Goal: Information Seeking & Learning: Learn about a topic

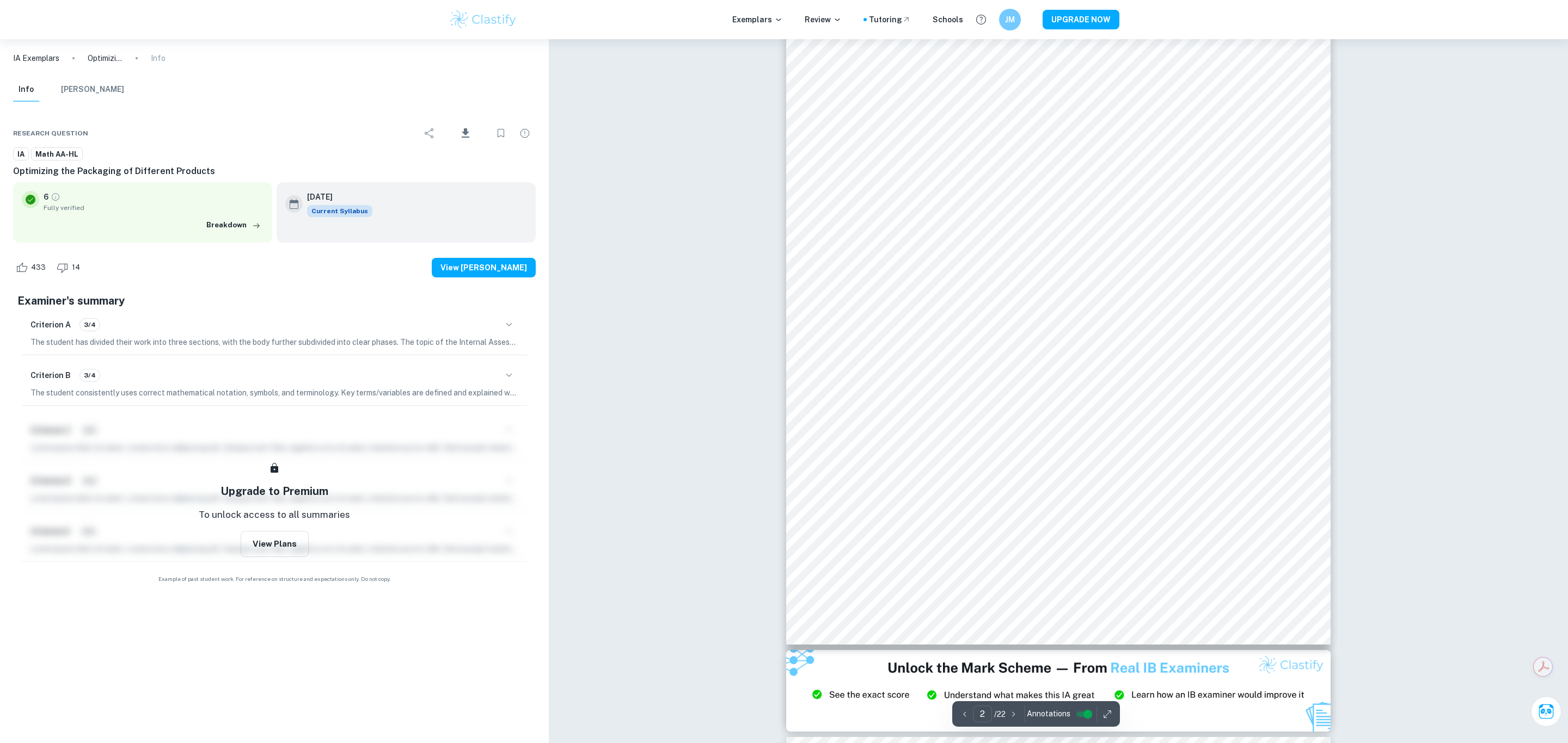
scroll to position [698, 0]
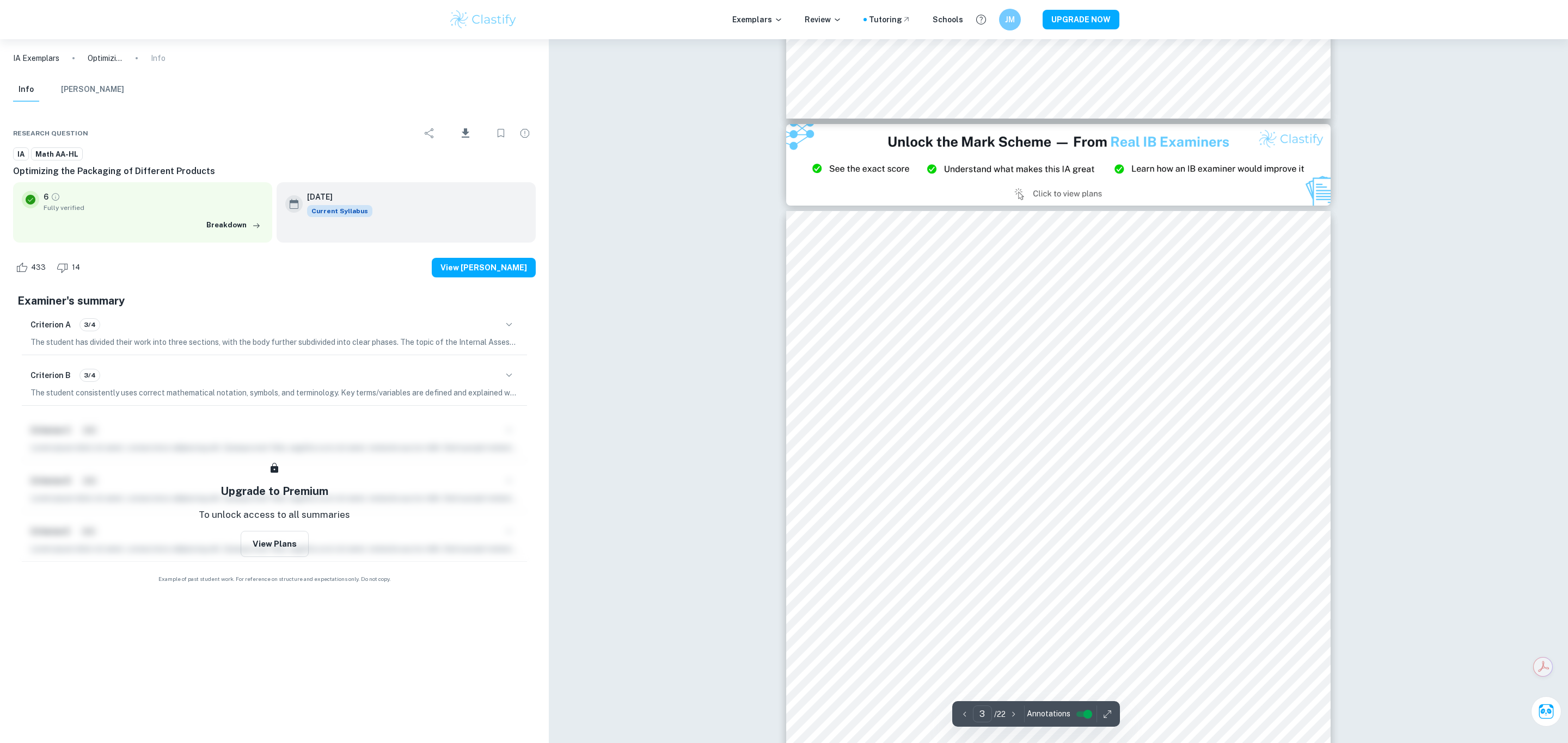
scroll to position [1440, 0]
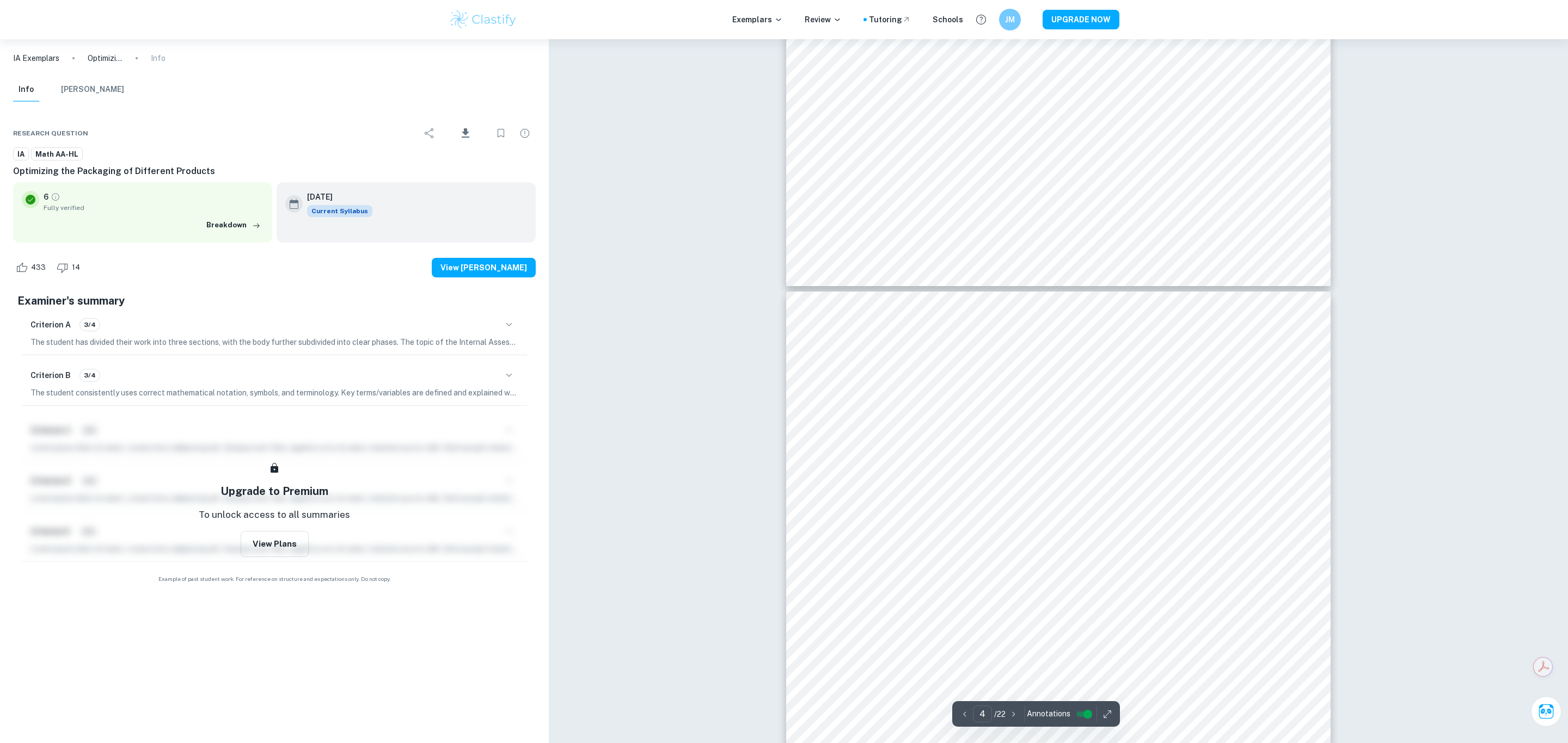
type input "3"
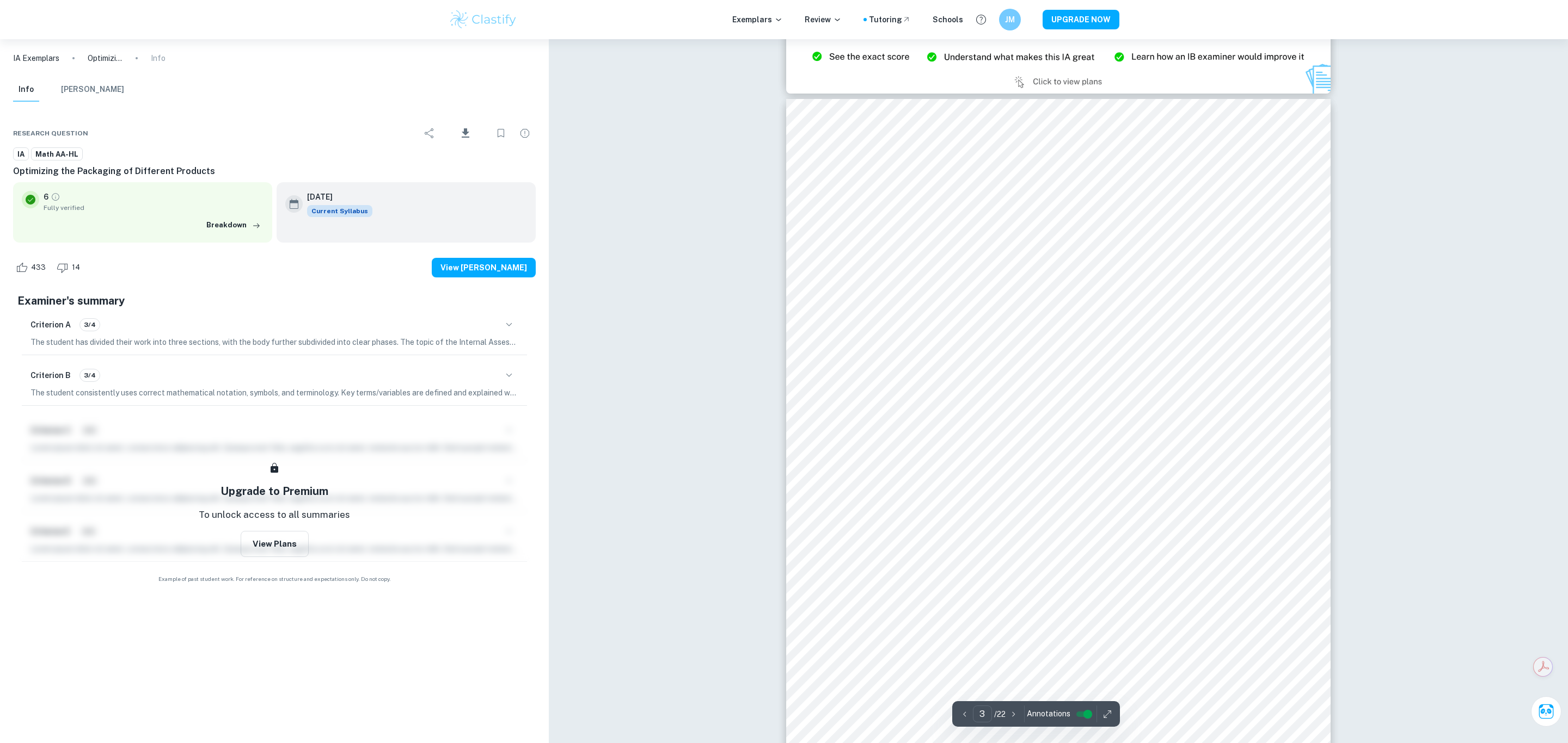
scroll to position [1543, 0]
click at [499, 273] on button "View [PERSON_NAME]" at bounding box center [483, 267] width 104 height 20
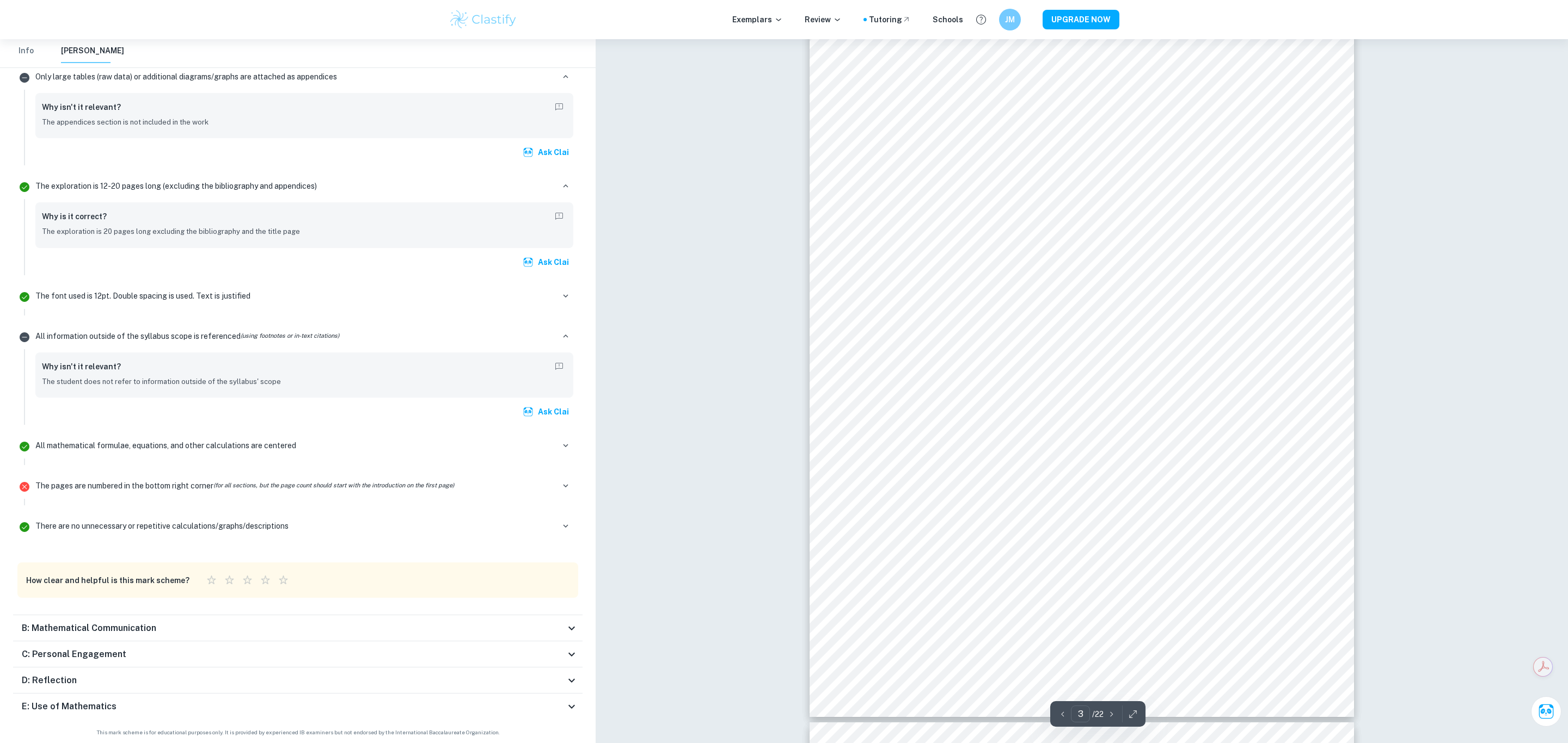
scroll to position [1640, 0]
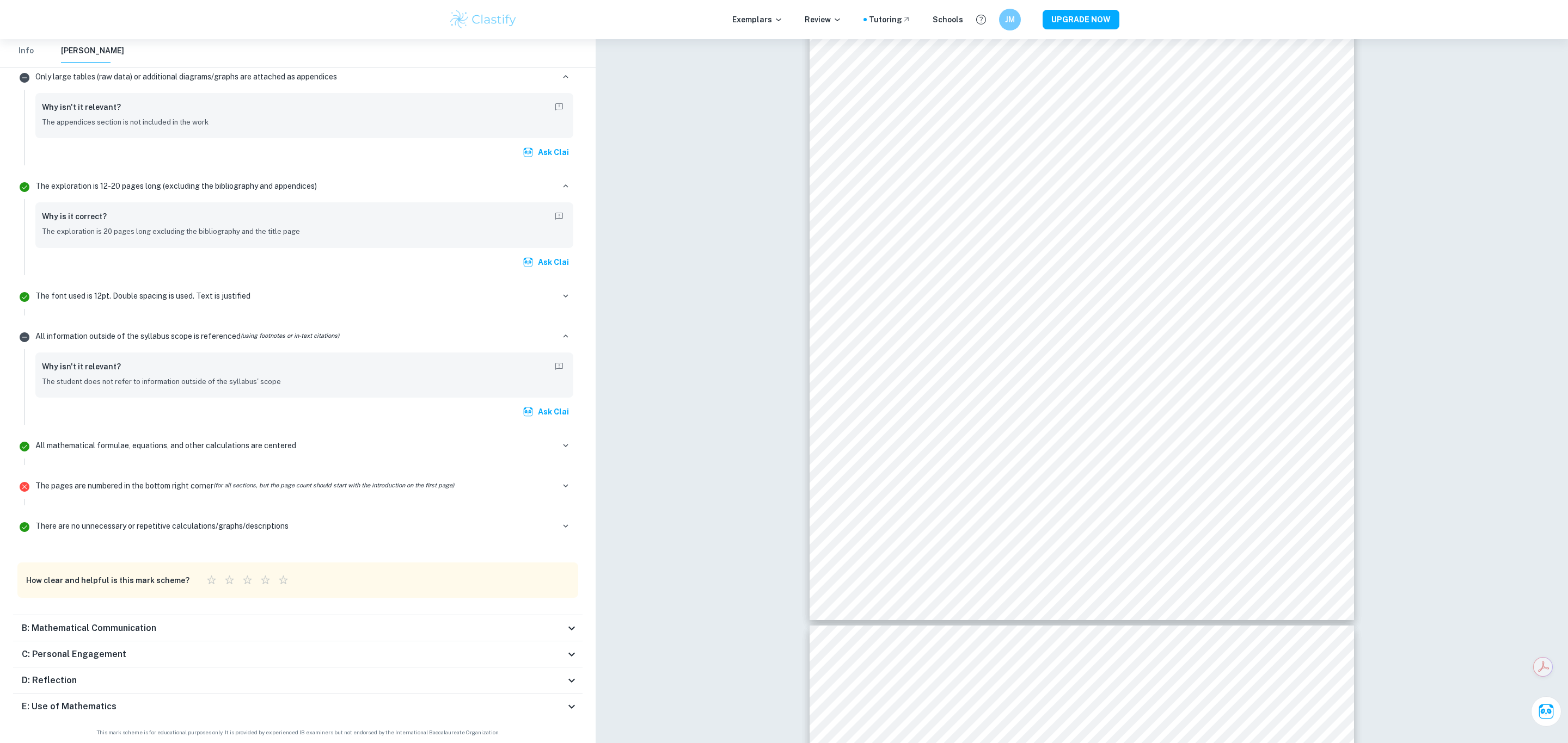
click at [177, 630] on div "B: Mathematical Communication" at bounding box center [294, 629] width 544 height 13
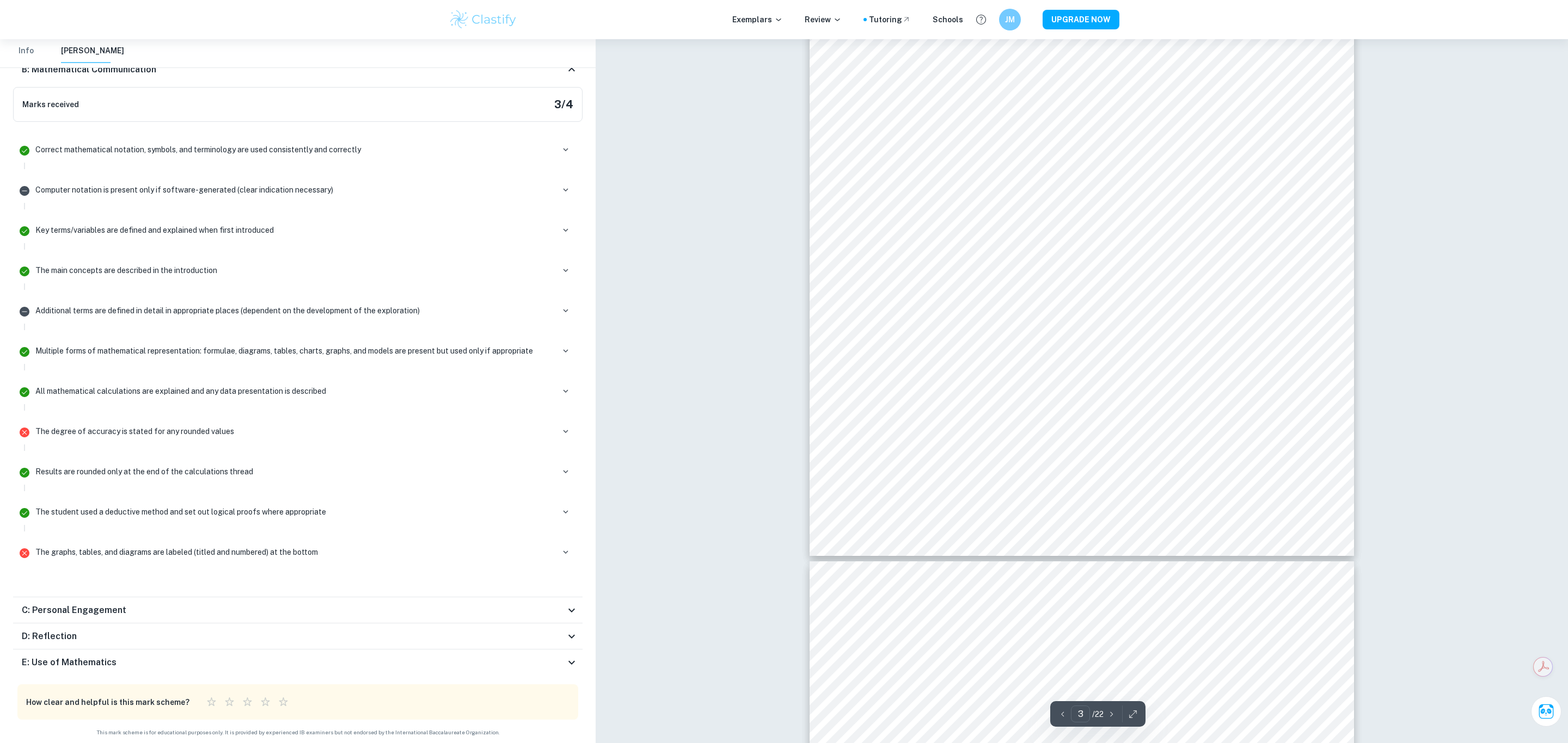
scroll to position [1700, 0]
click at [303, 623] on div "D: Reflection Marks received 0 / 3" at bounding box center [297, 636] width 569 height 26
click at [302, 608] on div "C: Personal Engagement" at bounding box center [294, 611] width 544 height 13
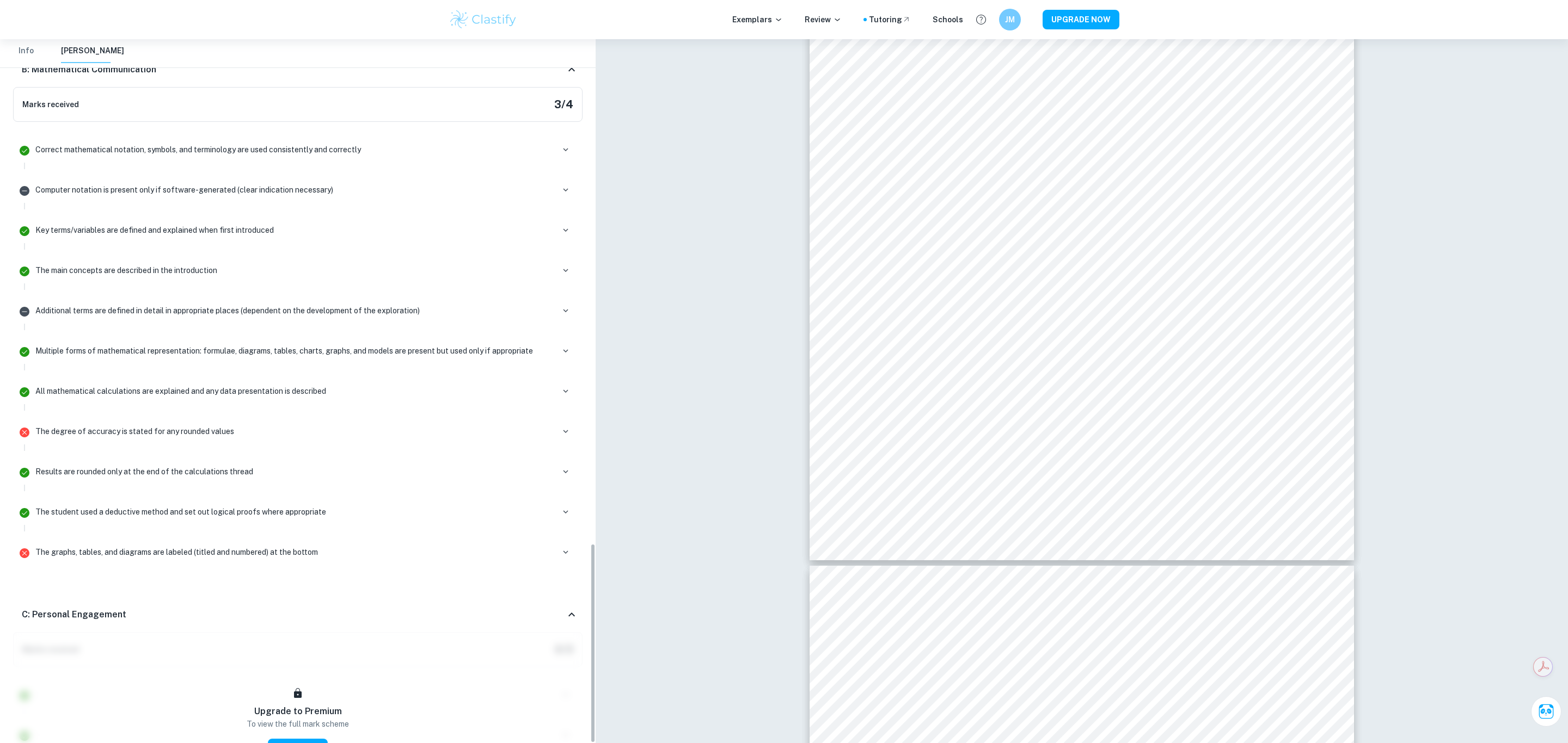
scroll to position [2050, 0]
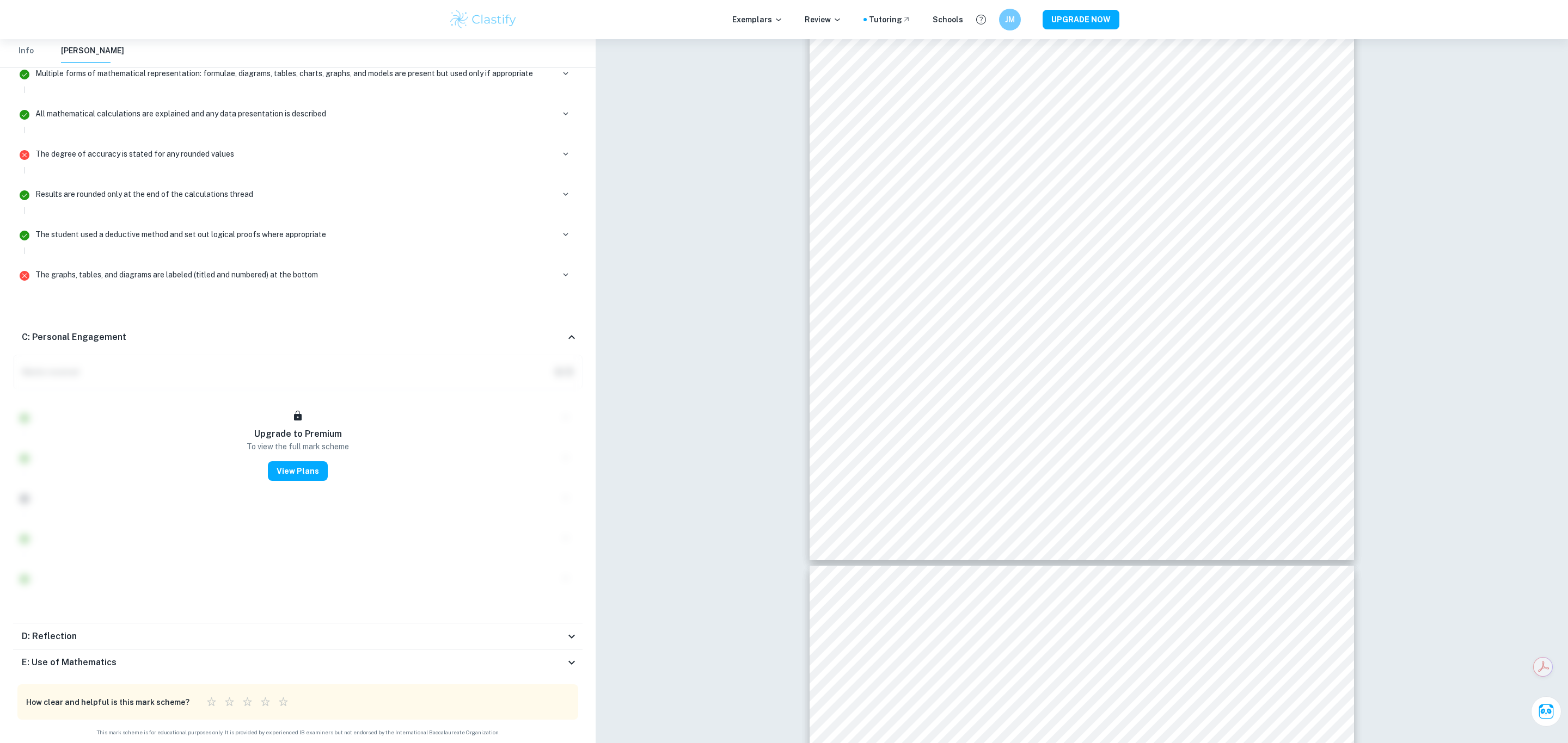
click at [570, 334] on icon at bounding box center [572, 337] width 13 height 13
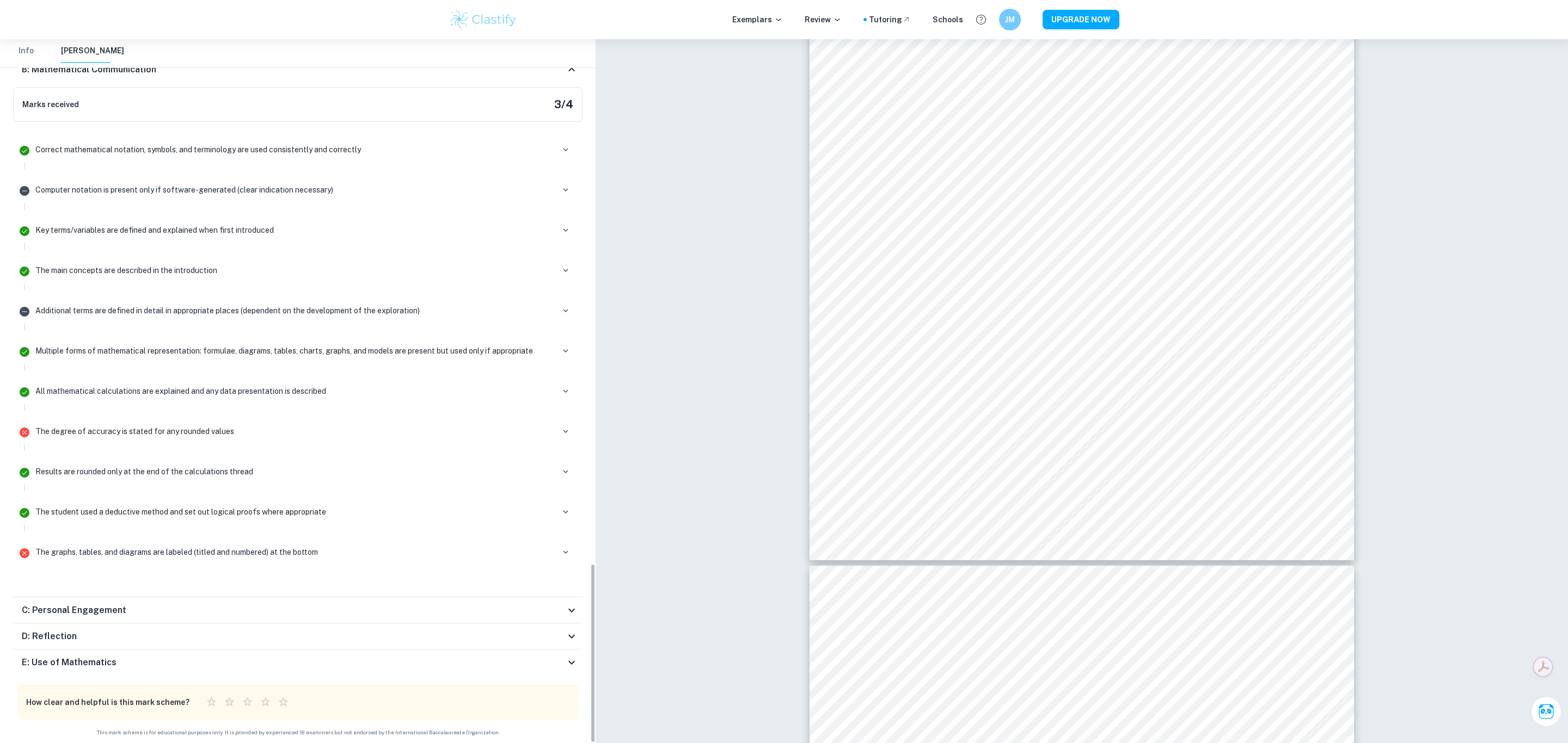
scroll to position [1773, 0]
